Goal: Information Seeking & Learning: Find specific page/section

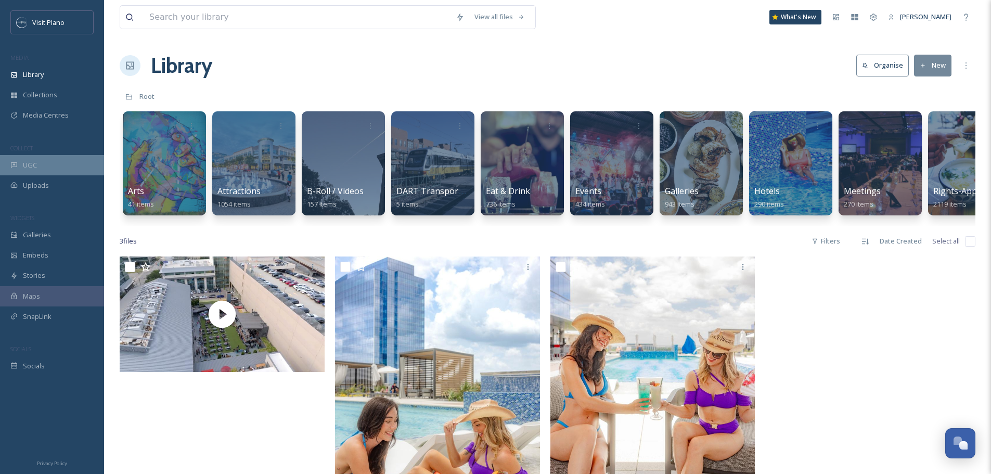
click at [43, 164] on div "UGC" at bounding box center [52, 165] width 104 height 20
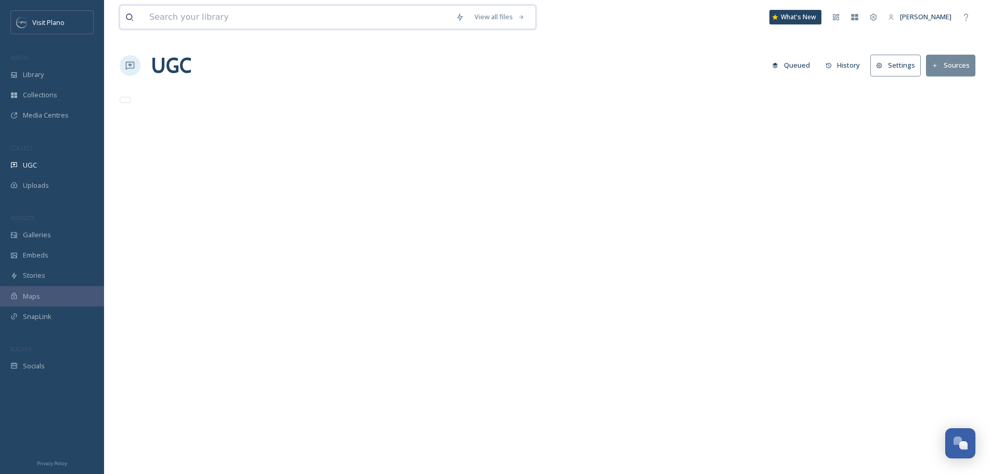
click at [221, 20] on input at bounding box center [297, 17] width 306 height 23
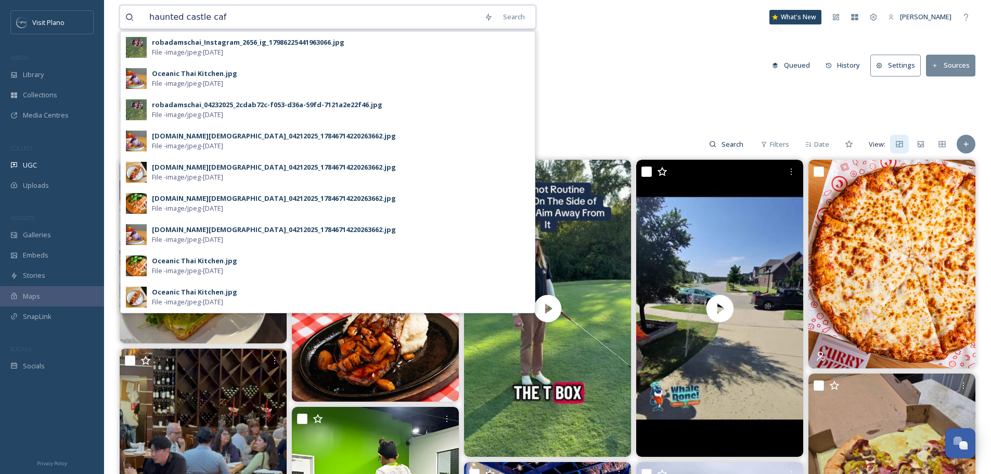
type input "haunted [GEOGRAPHIC_DATA]"
